Goal: Task Accomplishment & Management: Manage account settings

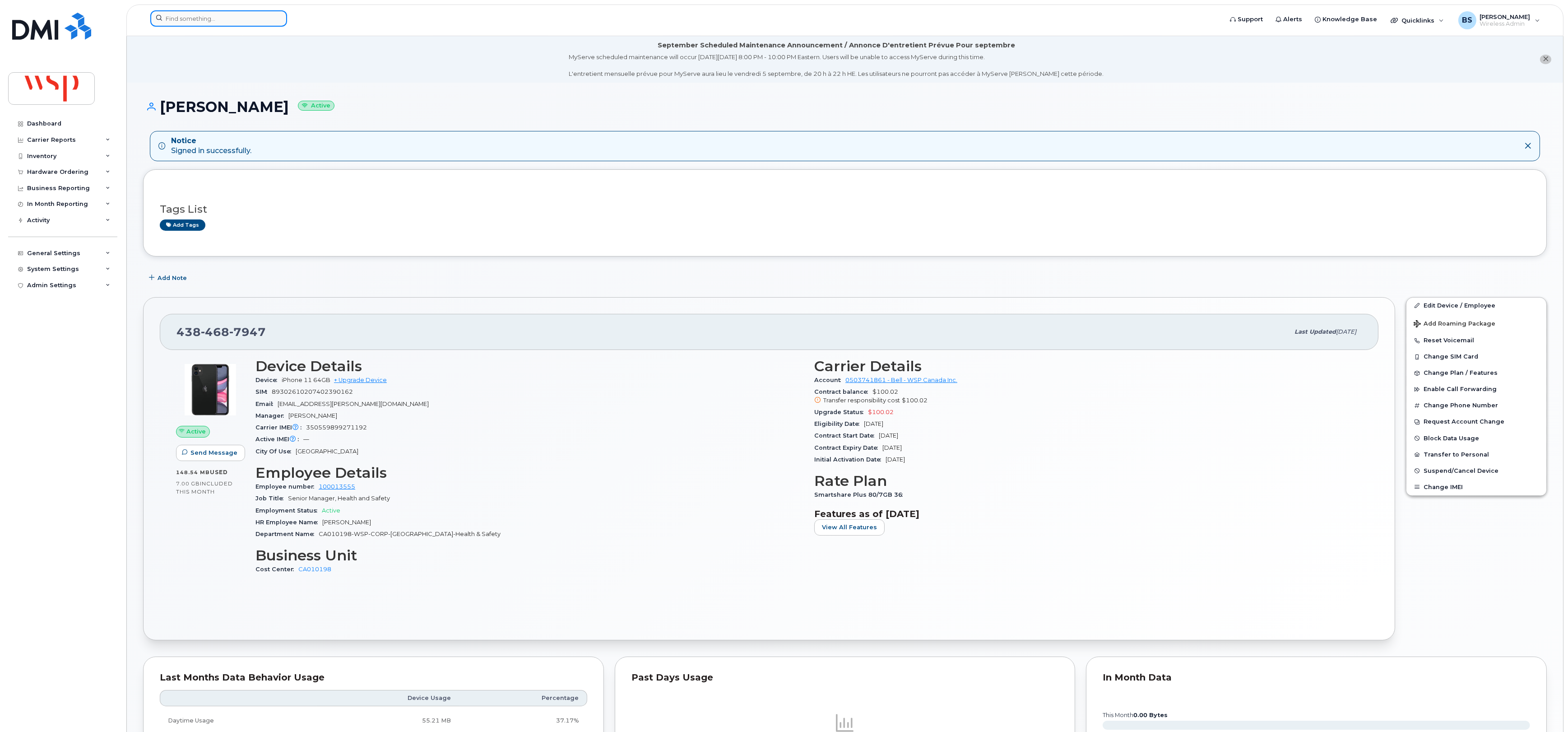
click at [234, 18] on input at bounding box center [218, 18] width 137 height 16
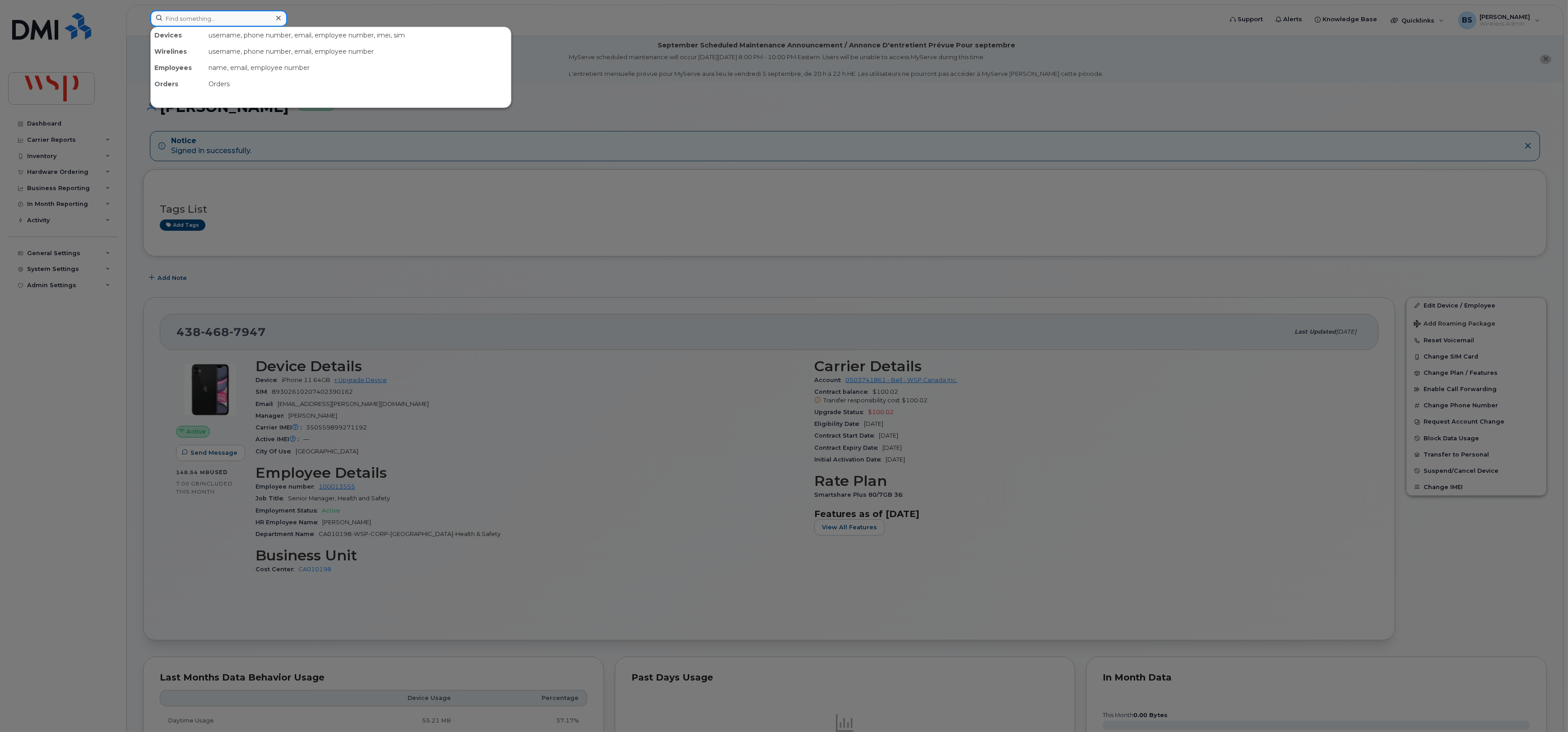
paste input "4164710442"
type input "4164710442"
click at [178, 54] on div "OMAR SALIHBEGOVIC" at bounding box center [199, 56] width 88 height 9
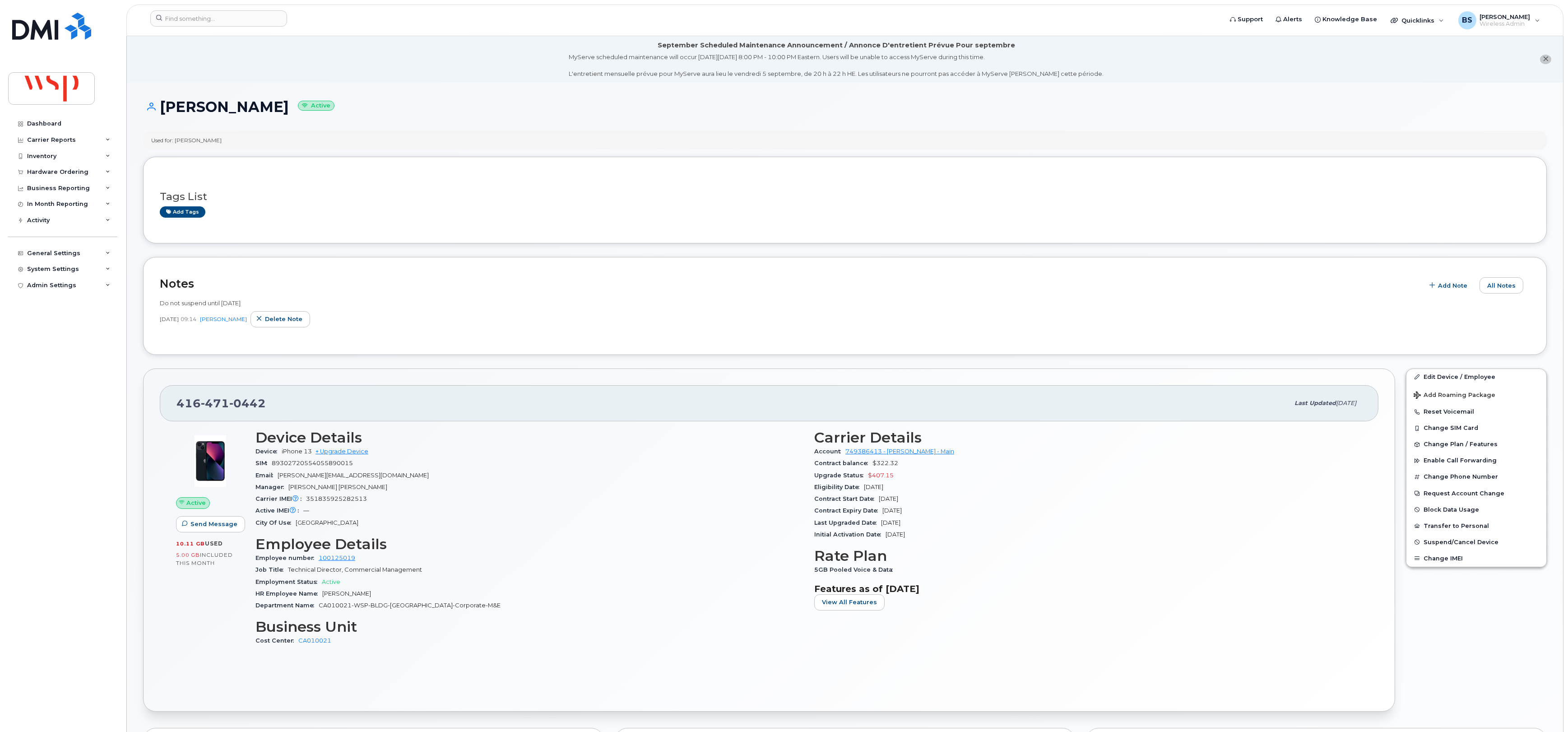
click at [174, 7] on header "Support Alerts Knowledge Base Quicklinks Suspend / Cancel Device Change SIM Car…" at bounding box center [845, 21] width 1437 height 32
click at [174, 20] on input at bounding box center [218, 18] width 137 height 16
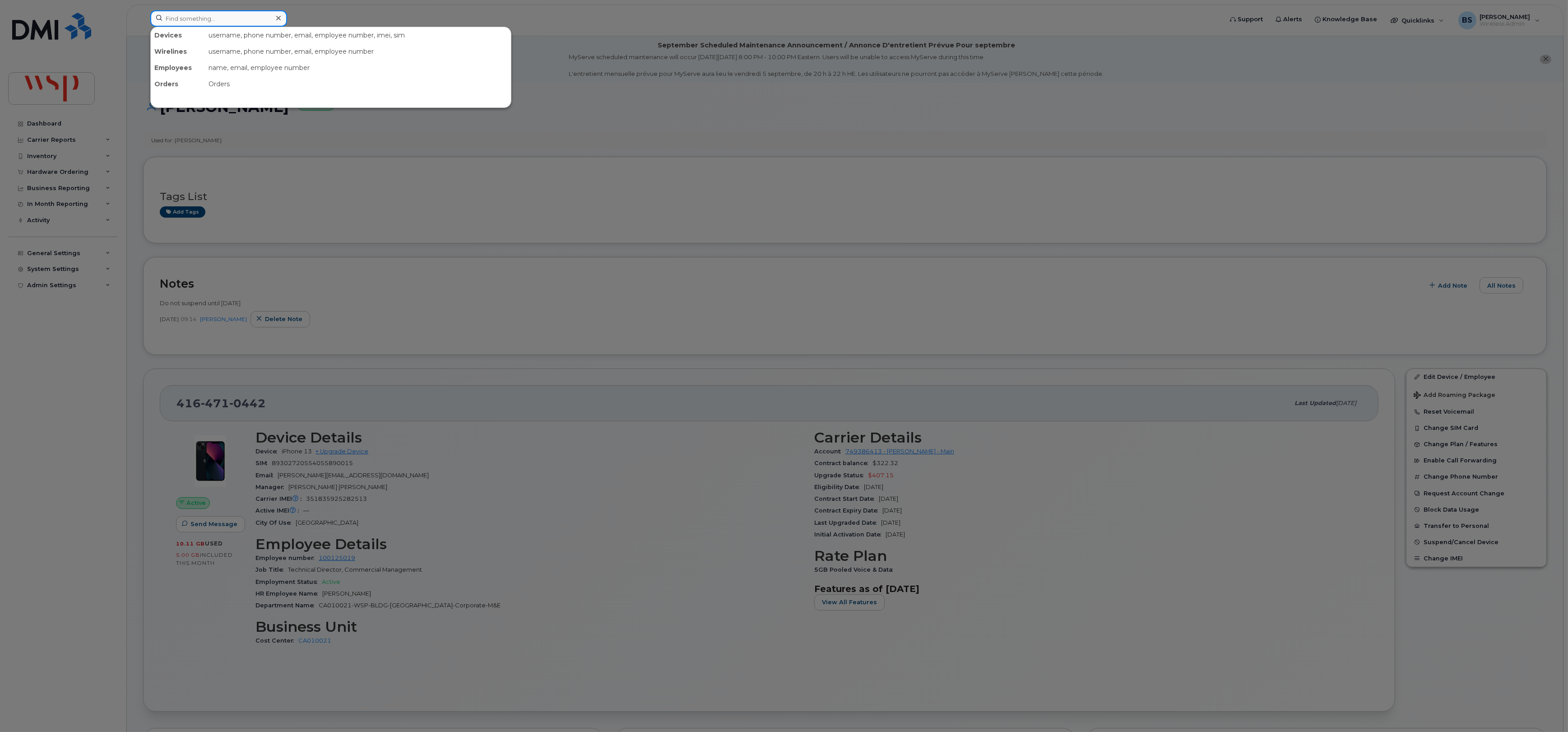
paste input "4983"
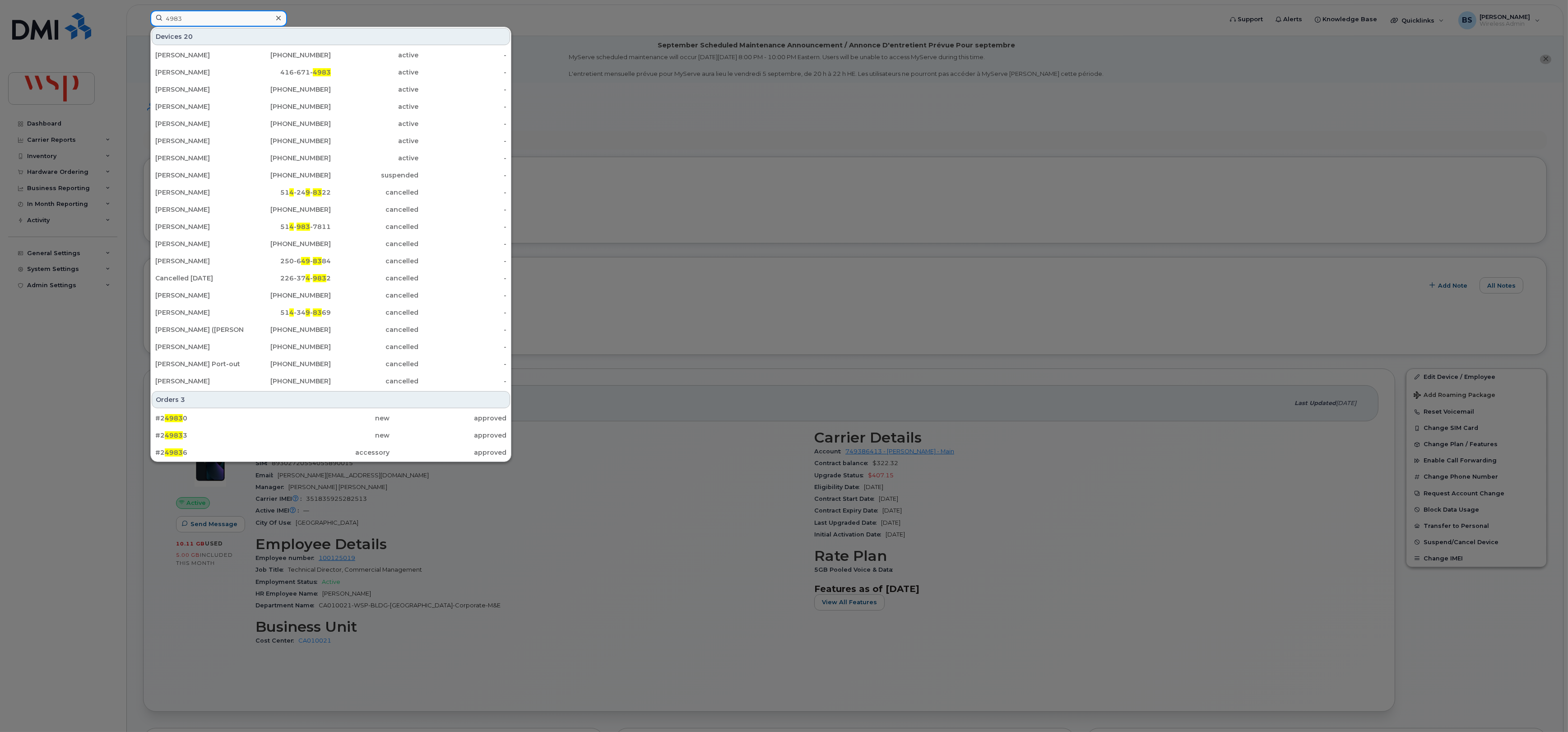
type input "4983"
click at [184, 72] on div "ALBERT SIERTSEMA" at bounding box center [199, 73] width 88 height 9
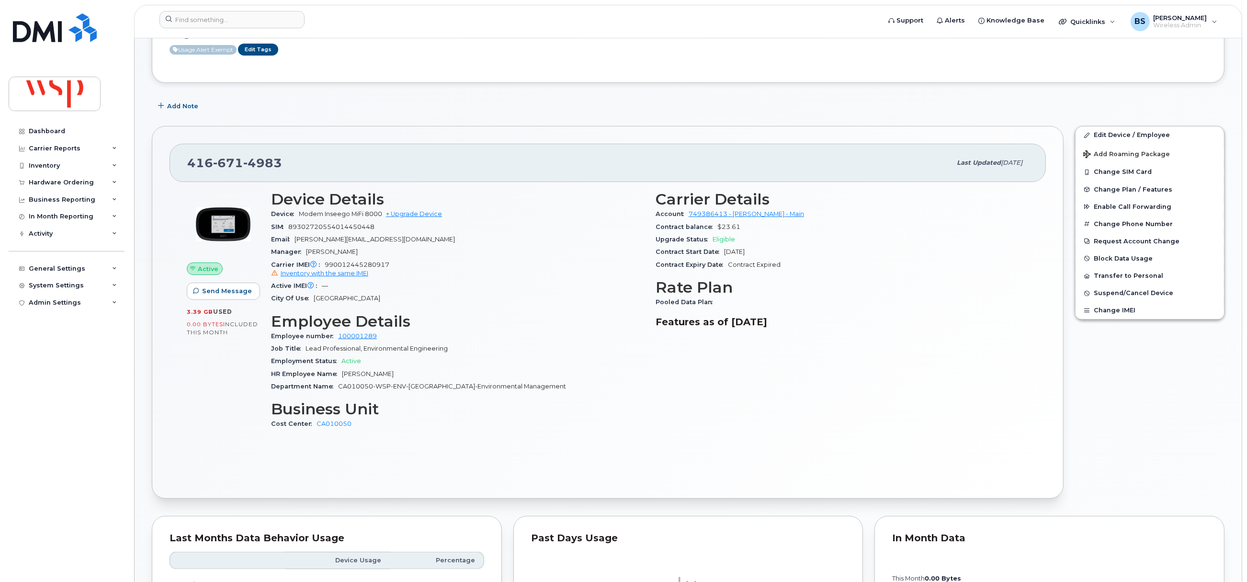
scroll to position [287, 0]
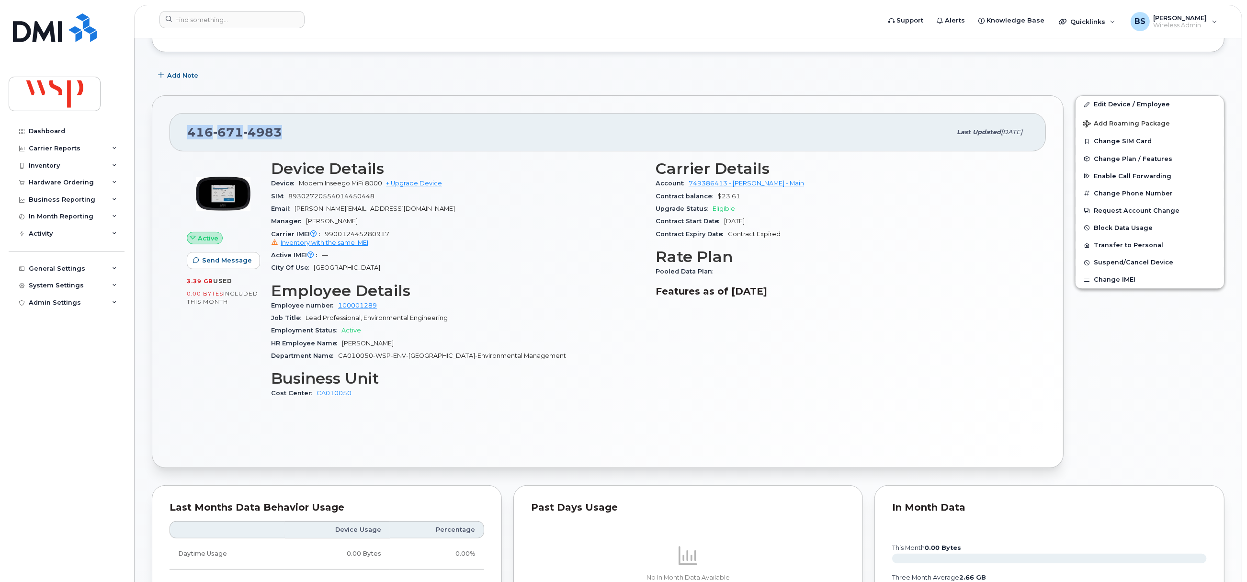
drag, startPoint x: 222, startPoint y: 135, endPoint x: 186, endPoint y: 138, distance: 36.0
click at [187, 138] on div "416 671 4983" at bounding box center [569, 132] width 764 height 20
copy span "416 671 4983"
click at [236, 23] on input at bounding box center [231, 19] width 145 height 17
paste input "438-439-2217"
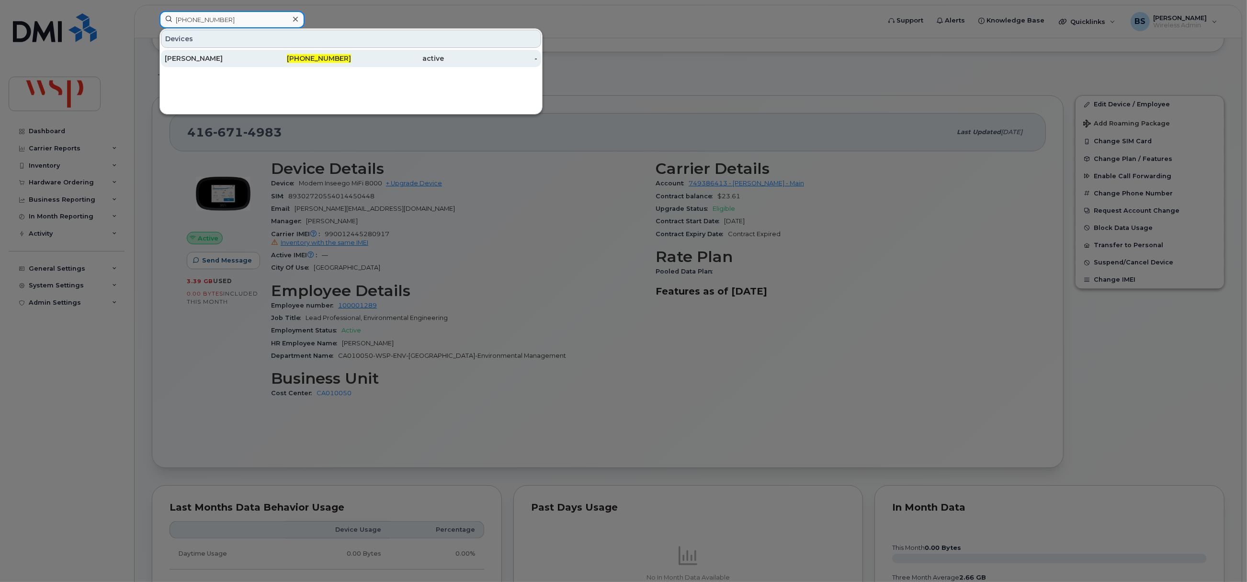
type input "438-439-2217"
drag, startPoint x: 190, startPoint y: 54, endPoint x: 352, endPoint y: 193, distance: 214.2
click at [190, 54] on div "Bruno Dallas" at bounding box center [211, 58] width 93 height 17
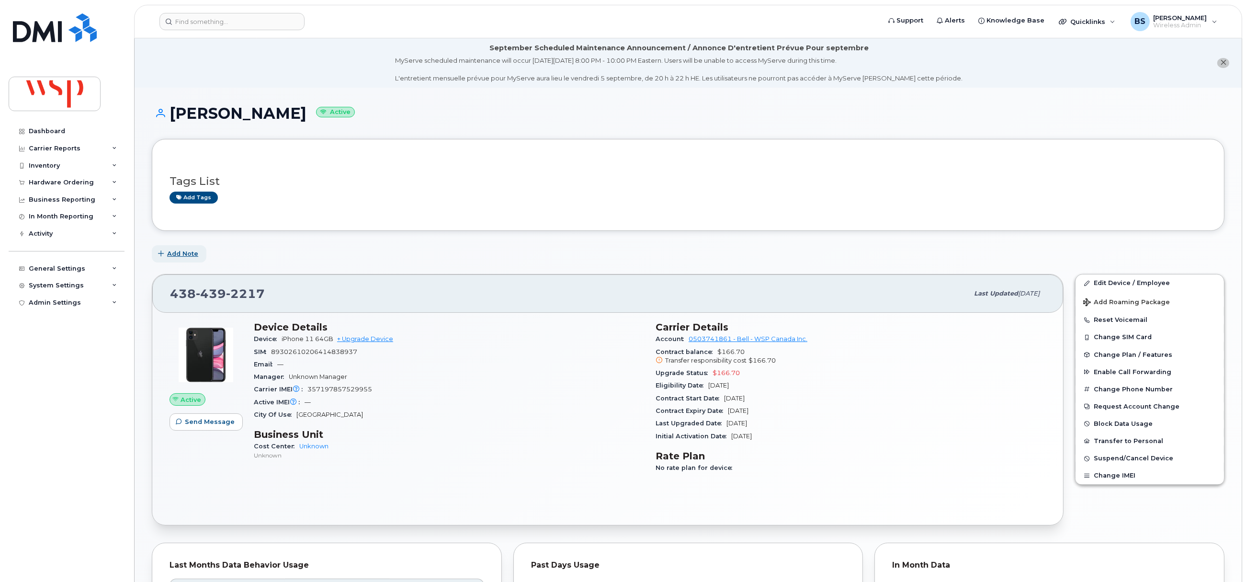
click at [180, 252] on span "Add Note" at bounding box center [182, 253] width 31 height 9
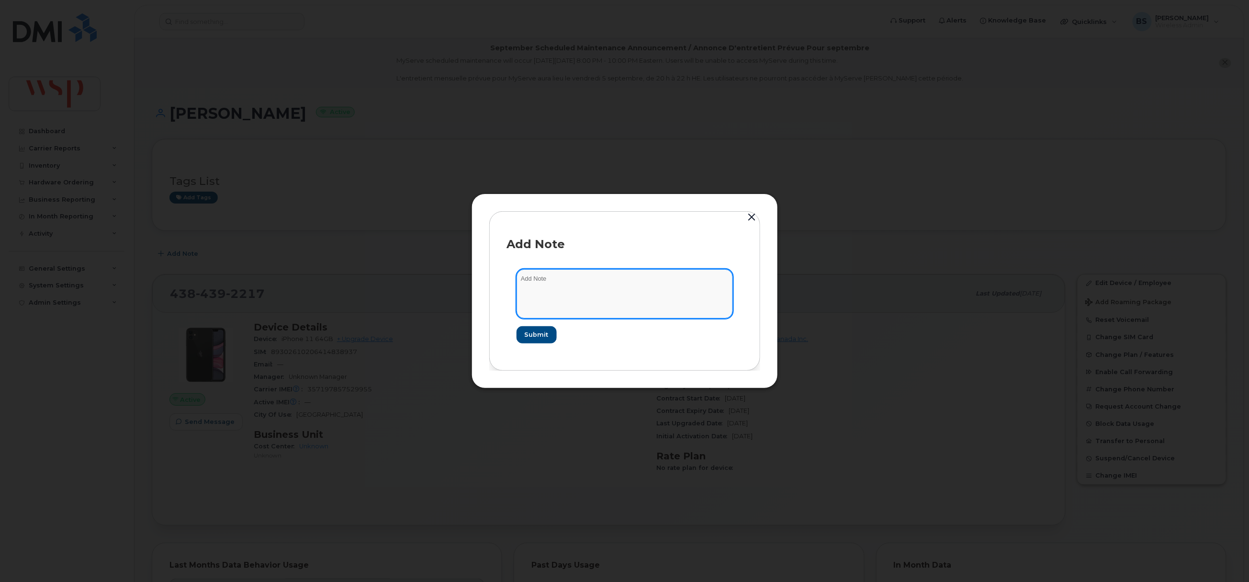
drag, startPoint x: 556, startPoint y: 290, endPoint x: 563, endPoint y: 287, distance: 7.3
click at [563, 287] on textarea at bounding box center [625, 293] width 216 height 49
paste textarea "[PHONE_NUMBER]"
type textarea "new # for port out of 514-815-7072"
click at [532, 331] on span "Submit" at bounding box center [536, 334] width 24 height 9
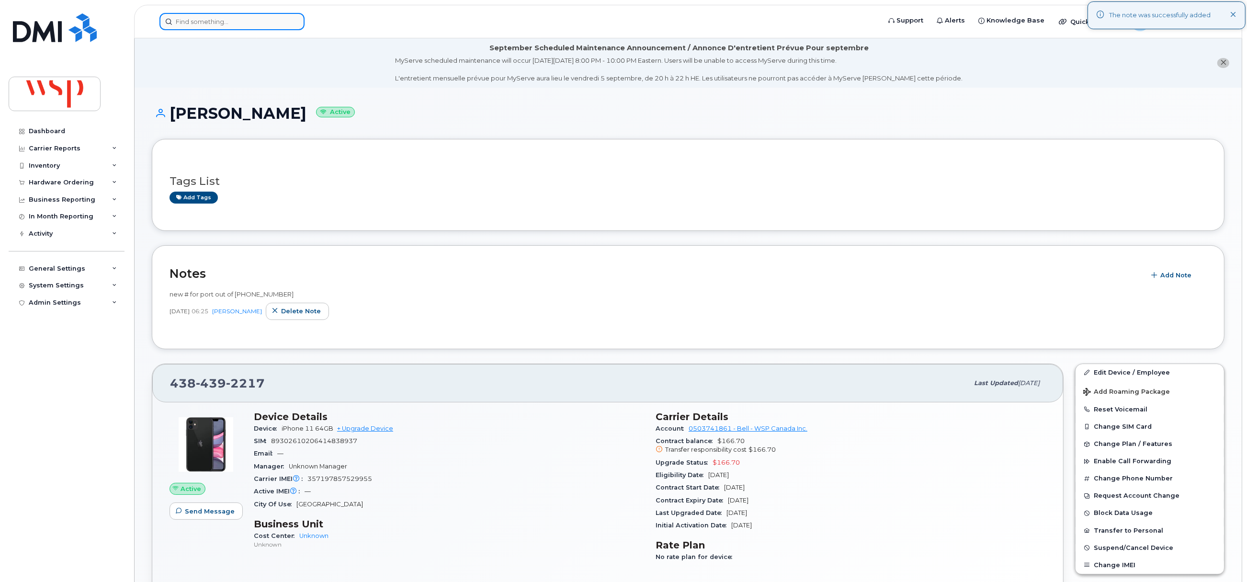
click at [251, 25] on input at bounding box center [231, 21] width 145 height 17
paste input "514-815-7072"
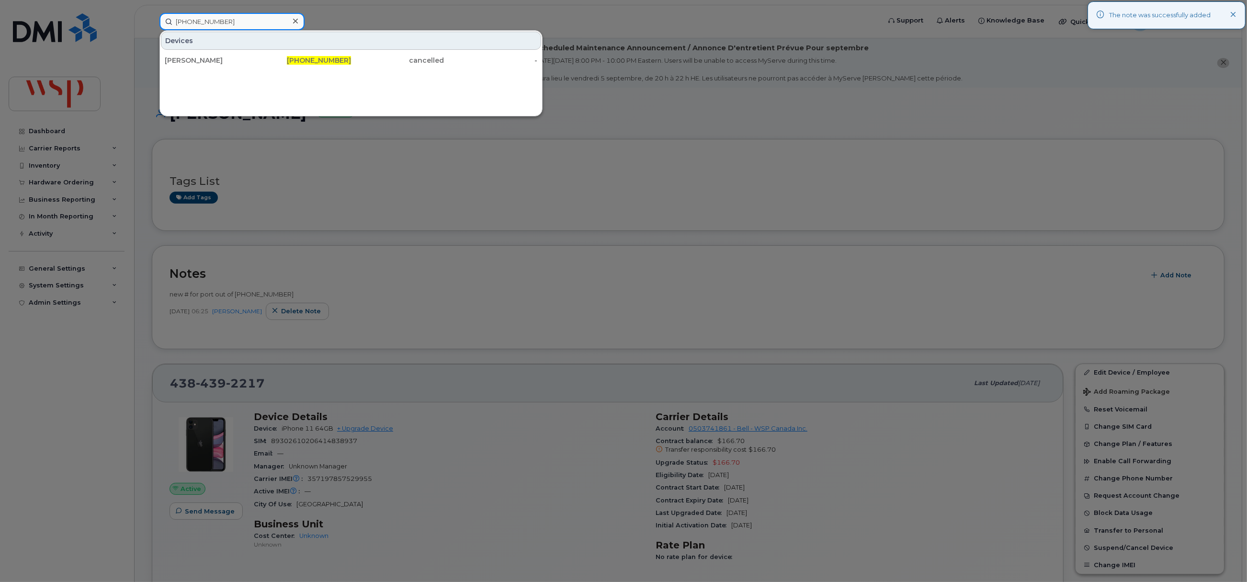
type input "514-815-7072"
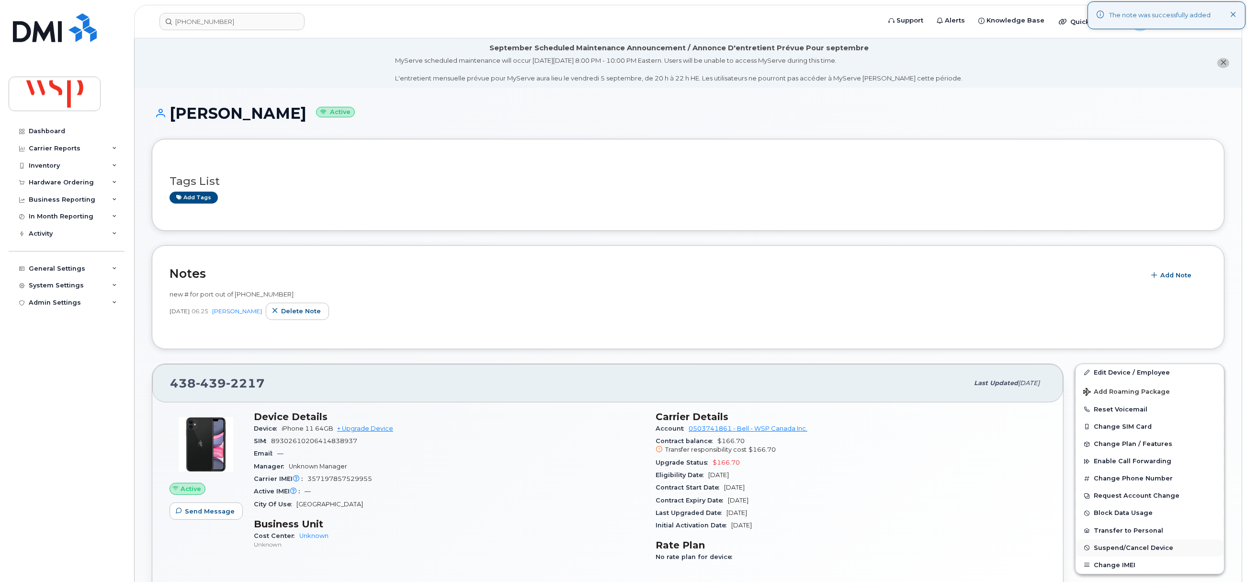
click at [1098, 548] on span "Suspend/Cancel Device" at bounding box center [1132, 547] width 79 height 7
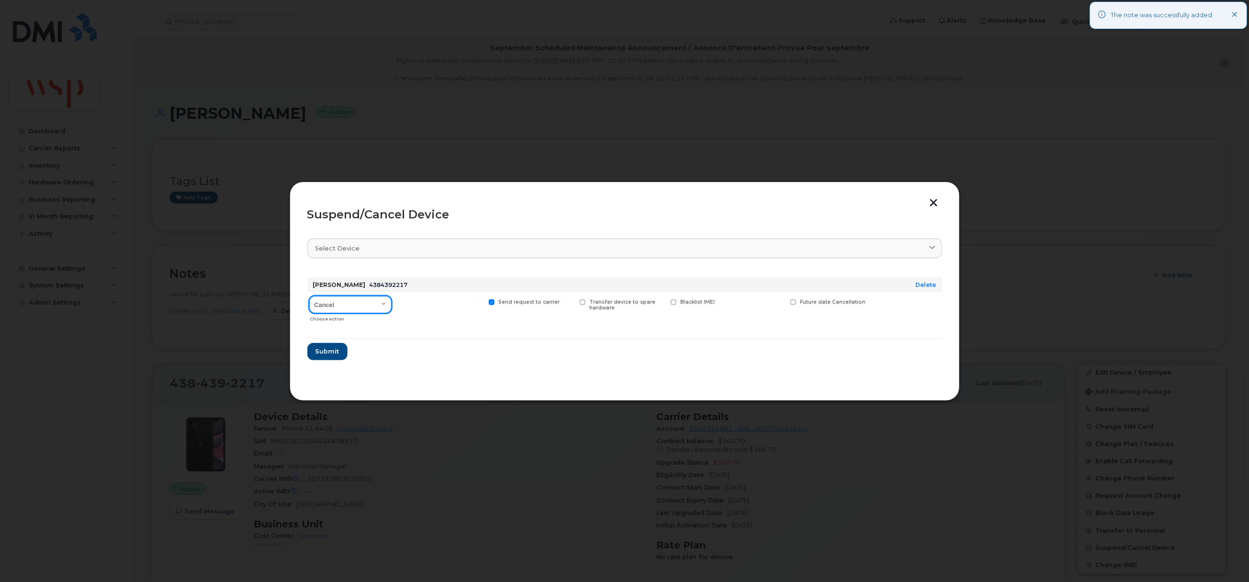
click at [349, 306] on select "Cancel Suspend - Extend Suspension Suspend - Reduced Rate Suspend - Full Rate S…" at bounding box center [350, 304] width 82 height 17
select select "[object Object]"
click at [309, 296] on select "Cancel Suspend - Extend Suspension Suspend - Reduced Rate Suspend - Full Rate S…" at bounding box center [350, 304] width 82 height 17
click at [329, 350] on span "Submit" at bounding box center [327, 351] width 24 height 9
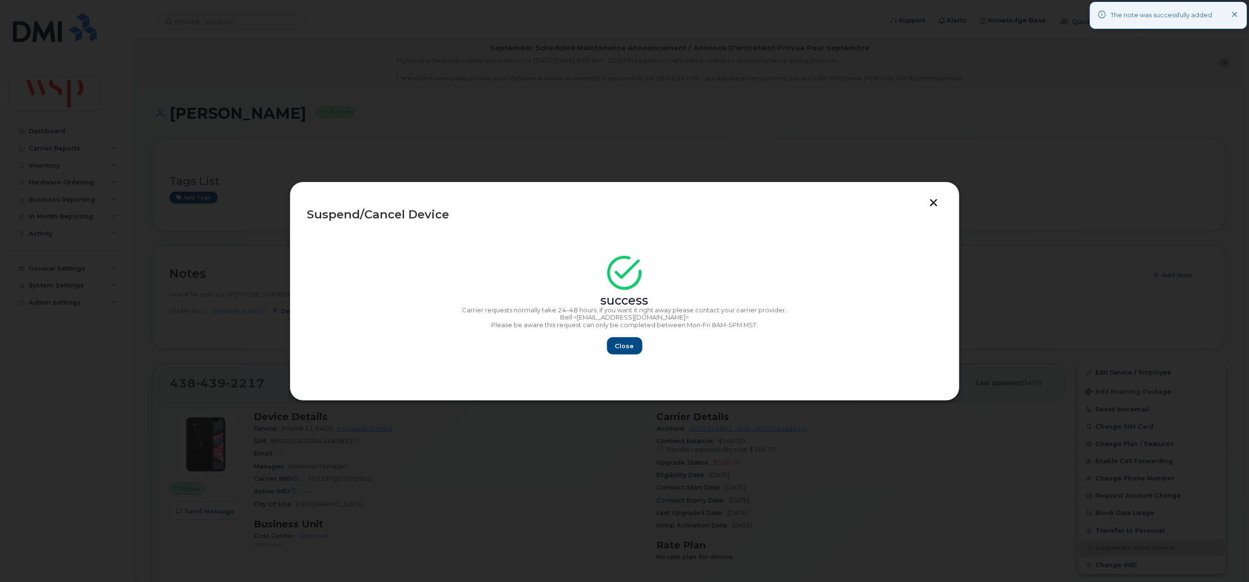
click at [624, 337] on div "success Carrier requests normally take 24–48 hours, if you want it right away p…" at bounding box center [624, 307] width 635 height 93
click at [622, 344] on span "Close" at bounding box center [624, 345] width 19 height 9
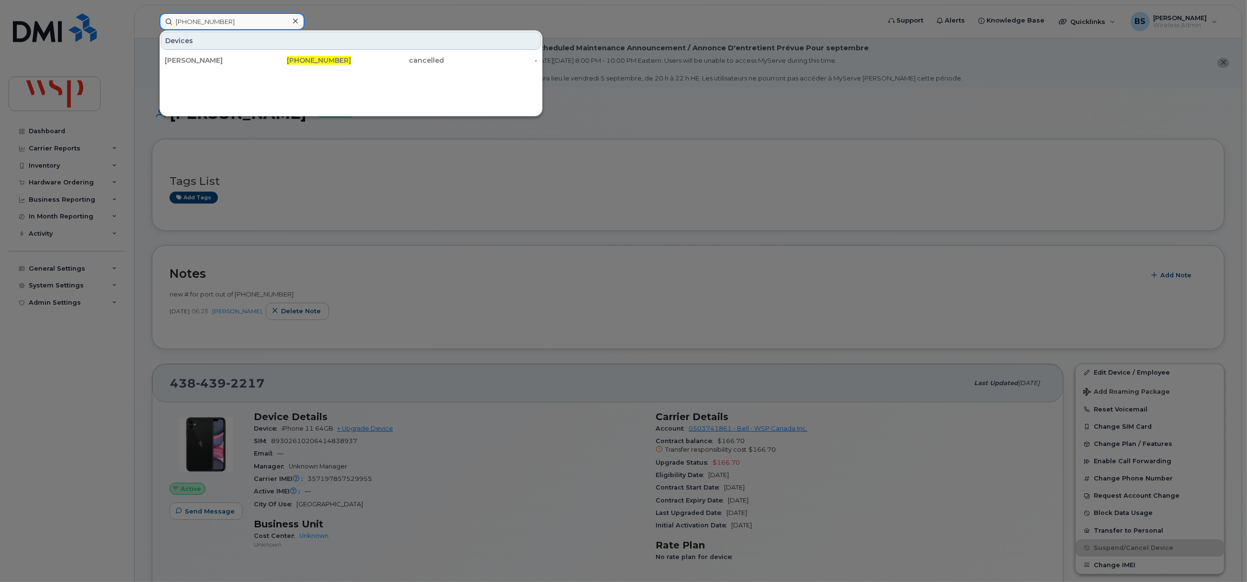
drag, startPoint x: 238, startPoint y: 20, endPoint x: 113, endPoint y: 20, distance: 125.0
click at [152, 20] on div "514-815-7072 Devices Bruno Dallas 514-815-7072 cancelled -" at bounding box center [517, 21] width 730 height 17
paste input "438-439-2217"
type input "438-439-2217"
drag, startPoint x: 182, startPoint y: 58, endPoint x: 220, endPoint y: 101, distance: 57.0
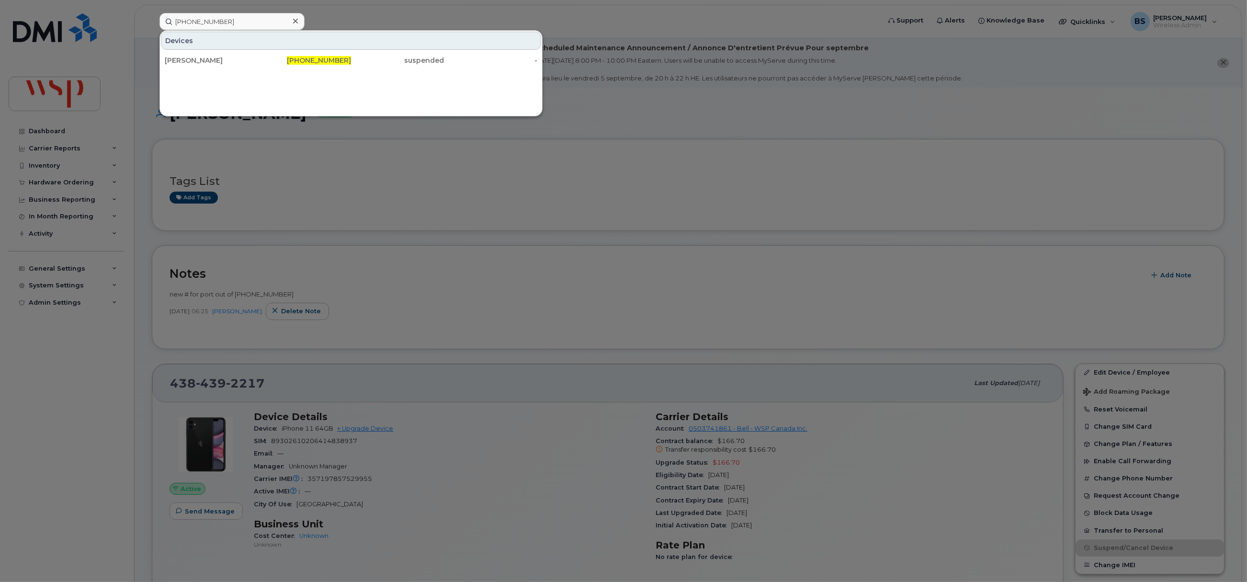
click at [182, 58] on div "[PERSON_NAME]" at bounding box center [211, 61] width 93 height 10
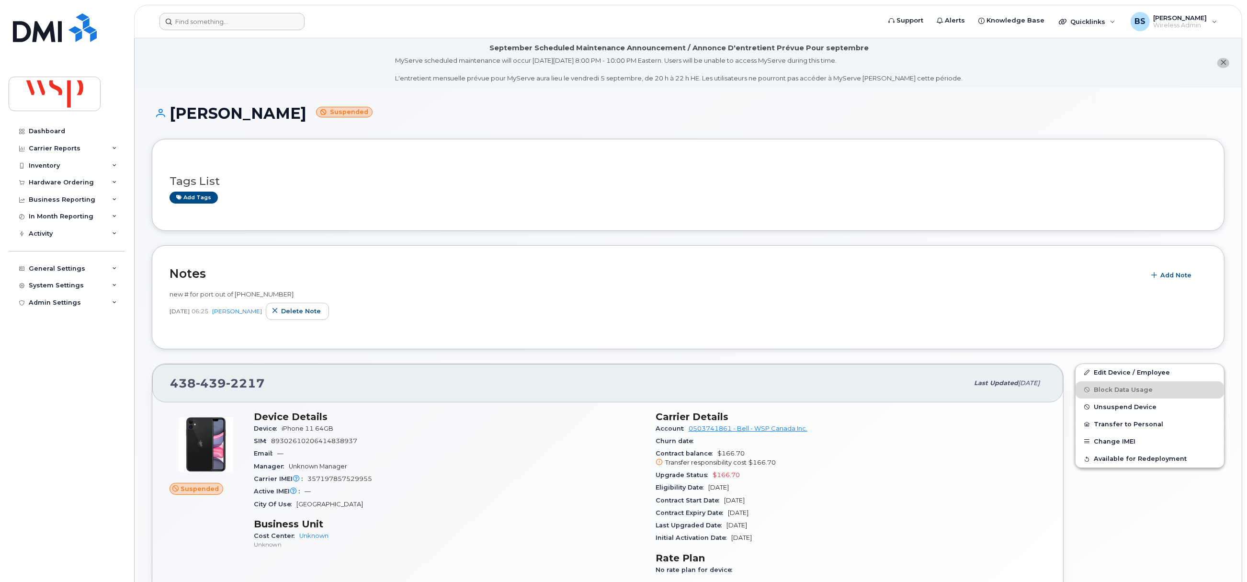
click at [248, 11] on header "Support Alerts Knowledge Base Quicklinks Suspend / Cancel Device Change SIM Car…" at bounding box center [688, 22] width 1108 height 34
drag, startPoint x: 245, startPoint y: 18, endPoint x: 245, endPoint y: 29, distance: 10.5
click at [245, 19] on input at bounding box center [231, 21] width 145 height 17
paste input "416662086"
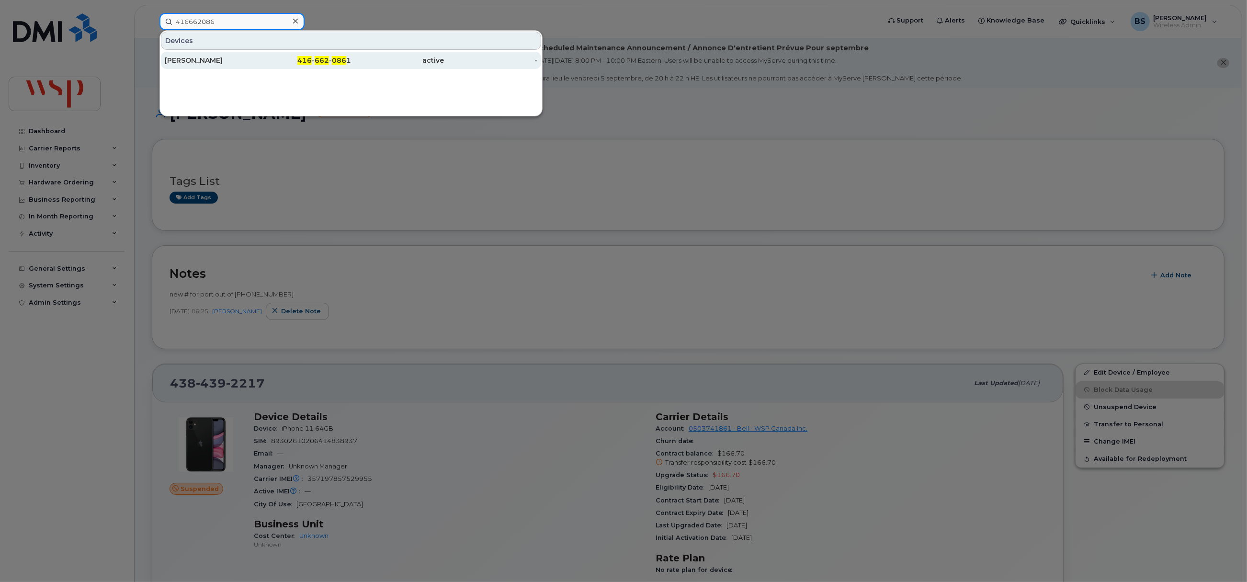
type input "416662086"
click at [191, 58] on div "[PERSON_NAME]" at bounding box center [211, 61] width 93 height 10
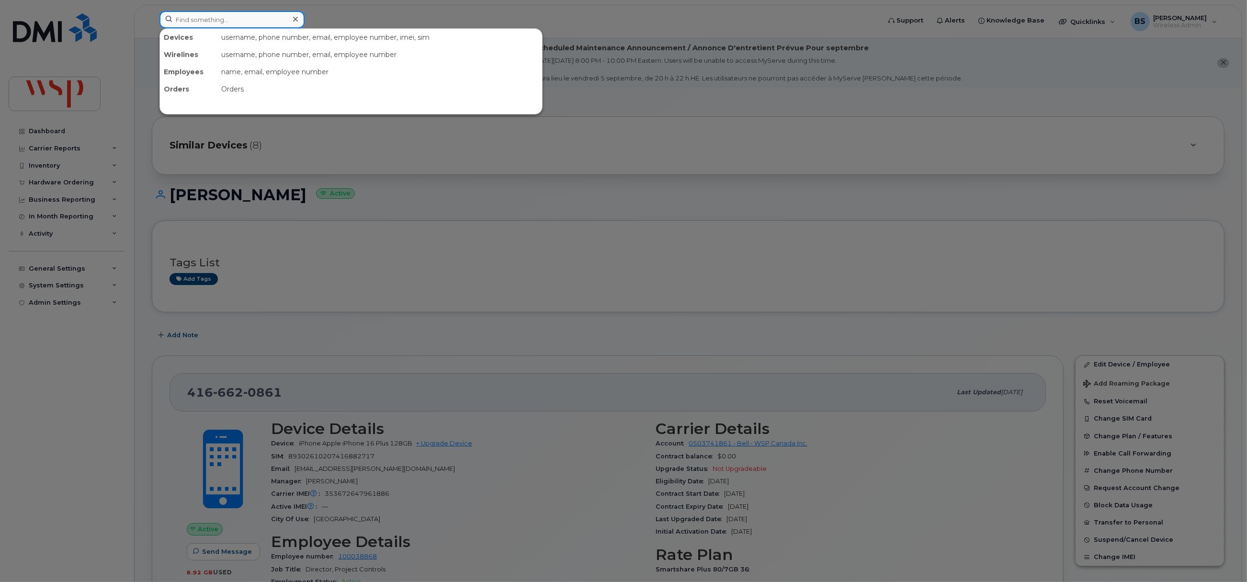
click at [214, 14] on input at bounding box center [231, 19] width 145 height 17
paste input "[PHONE_NUMBER]"
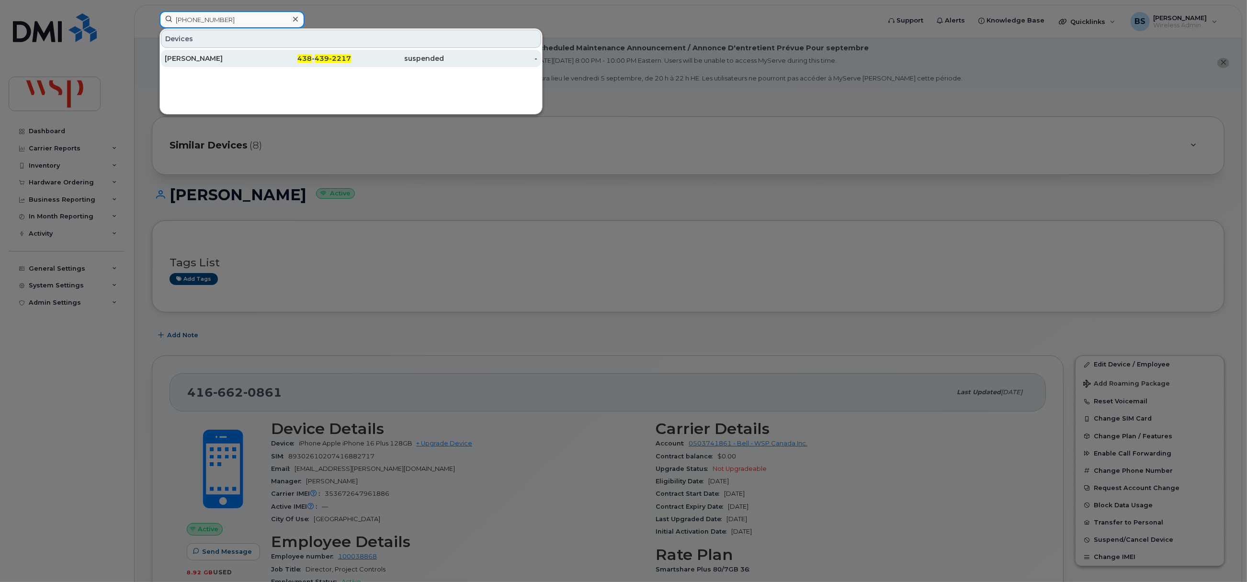
type input "[PHONE_NUMBER]"
drag, startPoint x: 178, startPoint y: 58, endPoint x: 225, endPoint y: 106, distance: 67.0
click at [178, 58] on div "[PERSON_NAME]" at bounding box center [211, 59] width 93 height 10
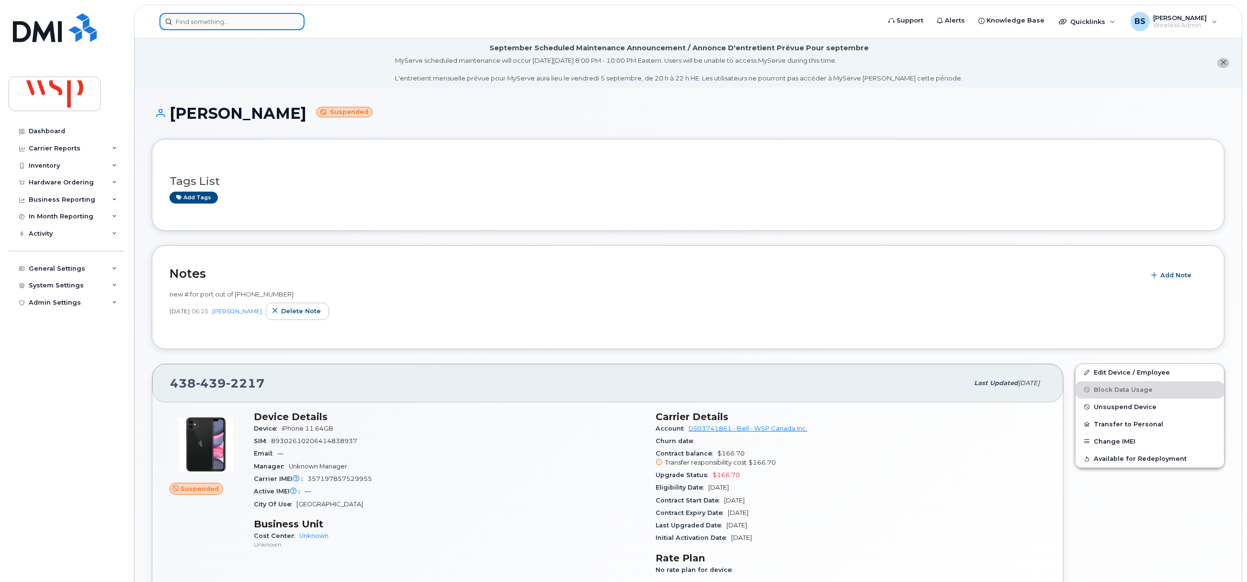
click at [213, 22] on input at bounding box center [231, 21] width 145 height 17
paste input "[PHONE_NUMBER]"
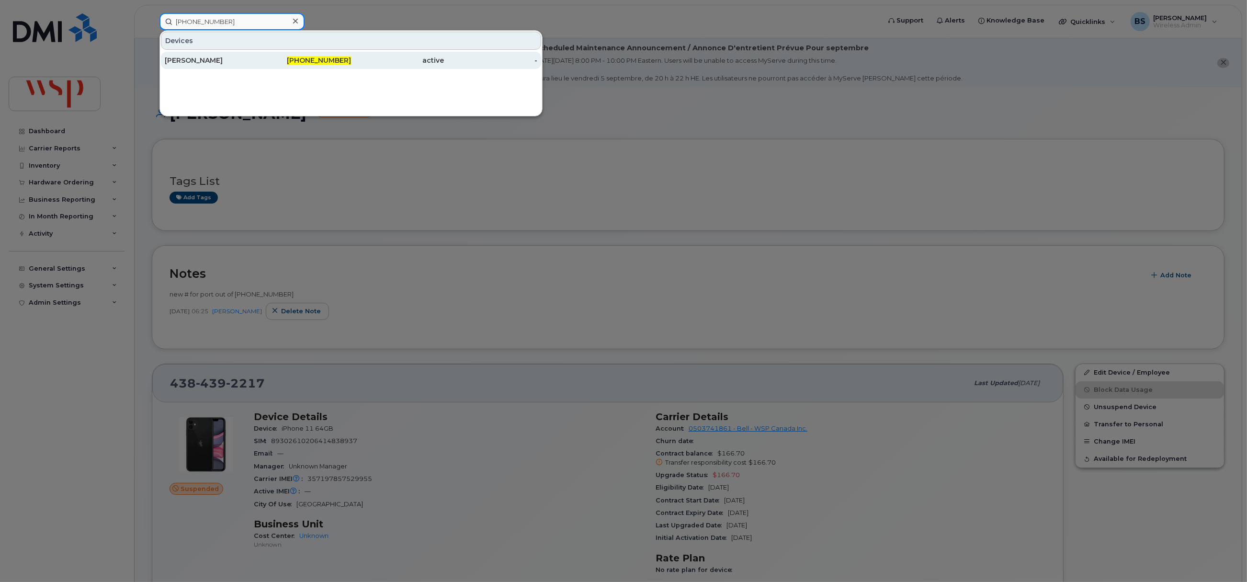
type input "[PHONE_NUMBER]"
drag, startPoint x: 182, startPoint y: 55, endPoint x: 248, endPoint y: 82, distance: 70.6
click at [182, 55] on div "[PERSON_NAME]" at bounding box center [211, 60] width 93 height 17
